Goal: Task Accomplishment & Management: Use online tool/utility

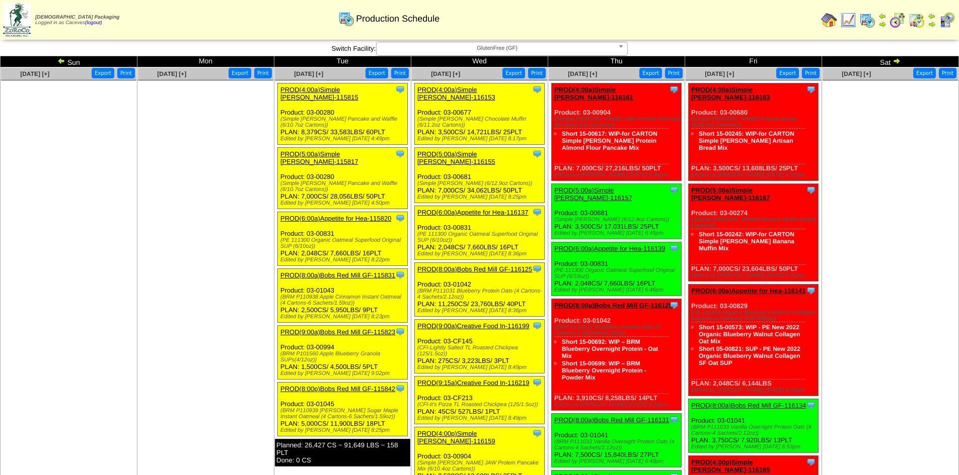
click at [371, 181] on div "(Simple [PERSON_NAME] Pancake and Waffle (6/10.7oz Cartons))" at bounding box center [343, 187] width 127 height 12
drag, startPoint x: 492, startPoint y: 110, endPoint x: 435, endPoint y: 113, distance: 56.9
click at [435, 116] on div "(Simple [PERSON_NAME] Chocolate Muffin (6/11.2oz Cartons))" at bounding box center [480, 122] width 127 height 12
drag, startPoint x: 539, startPoint y: 112, endPoint x: 418, endPoint y: 113, distance: 121.8
click at [418, 116] on div "(Simple [PERSON_NAME] Chocolate Muffin (6/11.2oz Cartons))" at bounding box center [480, 122] width 127 height 12
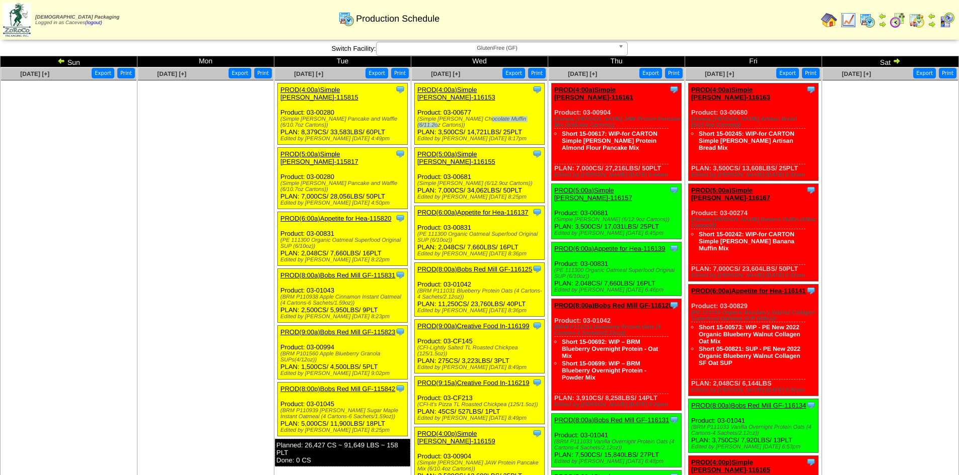
copy div "(Simple [PERSON_NAME] Chocolate Muffin (6/11.2oz Cartons)"
drag, startPoint x: 454, startPoint y: 277, endPoint x: 414, endPoint y: 269, distance: 41.2
click at [415, 269] on div "Clone Item PROD(8:00a)Bobs Red Mill GF-116125 Bobs Red Mill GF ScheduleID: 1161…" at bounding box center [480, 290] width 130 height 54
click at [460, 288] on div "(BRM P111031 Blueberry Protein Oats (4 Cartons-4 Sachets/2.12oz))" at bounding box center [480, 294] width 127 height 12
drag, startPoint x: 458, startPoint y: 277, endPoint x: 414, endPoint y: 270, distance: 44.3
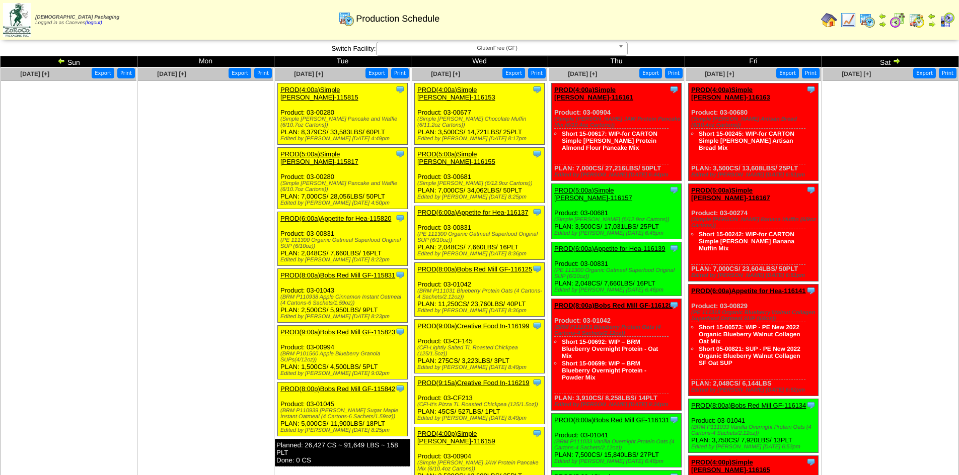
click at [415, 270] on div "Clone Item PROD(8:00a)Bobs Red Mill GF-116125 Bobs Red Mill GF ScheduleID: 1161…" at bounding box center [480, 290] width 130 height 54
copy div "(BRM P111031 Blueberry Protein Oats (4 Cartons-4 Sachets/2.12oz)"
drag, startPoint x: 517, startPoint y: 164, endPoint x: 418, endPoint y: 160, distance: 99.2
click at [418, 181] on div "(Simple [PERSON_NAME] (6/12.9oz Cartons))" at bounding box center [480, 184] width 127 height 6
copy div "(Simple [PERSON_NAME] (6/12.9oz Cartons)"
